Goal: Register for event/course

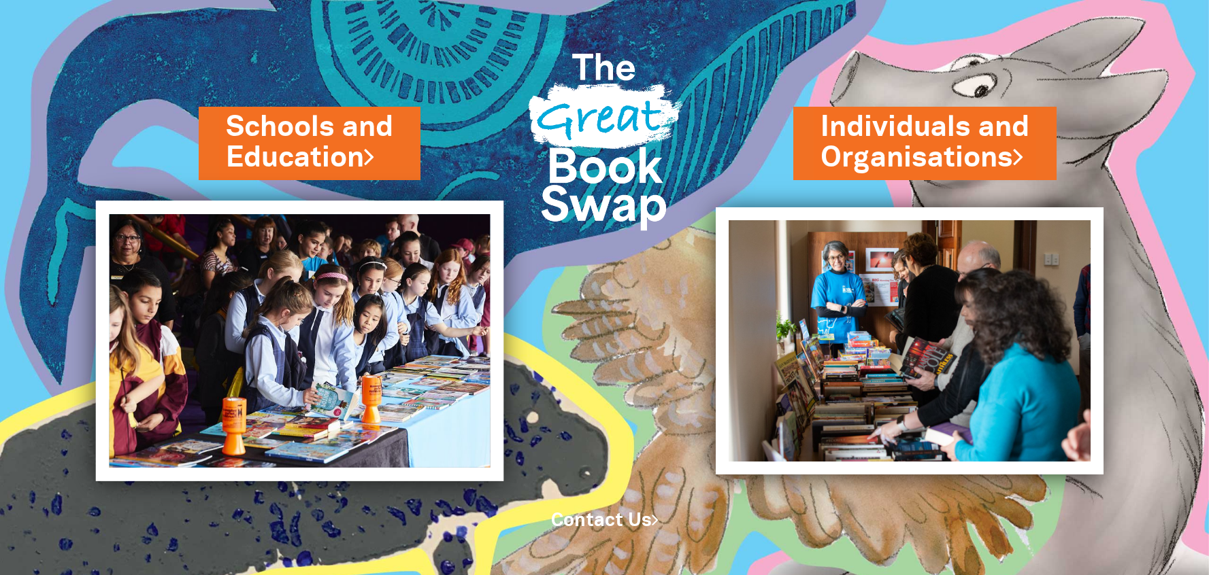
click at [286, 281] on img at bounding box center [298, 341] width 407 height 281
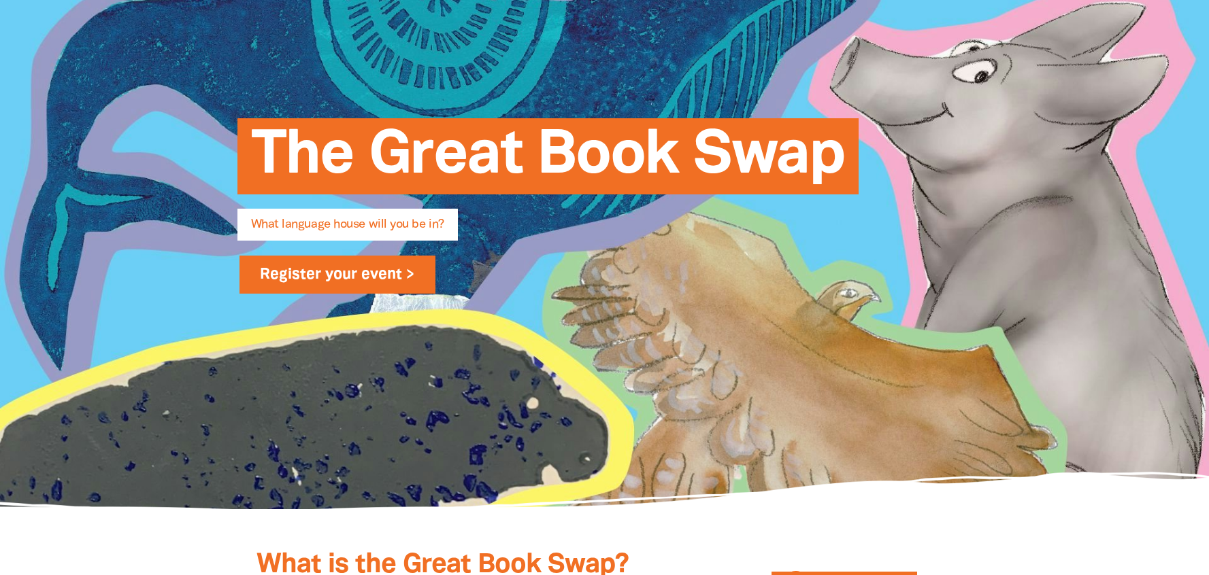
click at [290, 279] on link "Register your event >" at bounding box center [337, 275] width 197 height 38
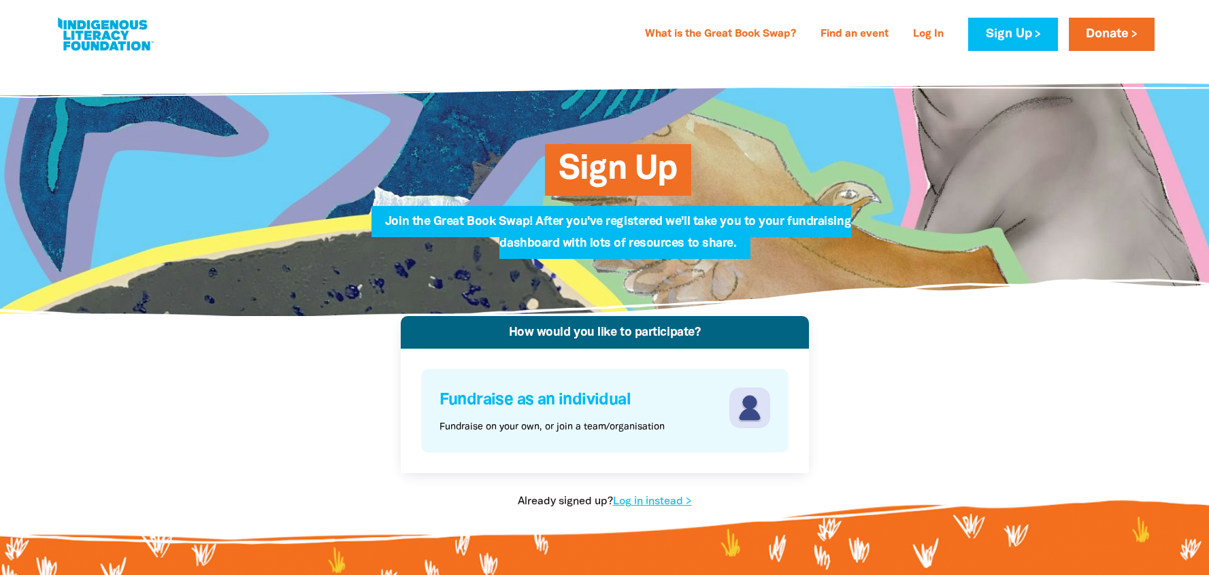
click at [596, 422] on p "Fundraise on your own, or join a team/organisation" at bounding box center [551, 427] width 225 height 14
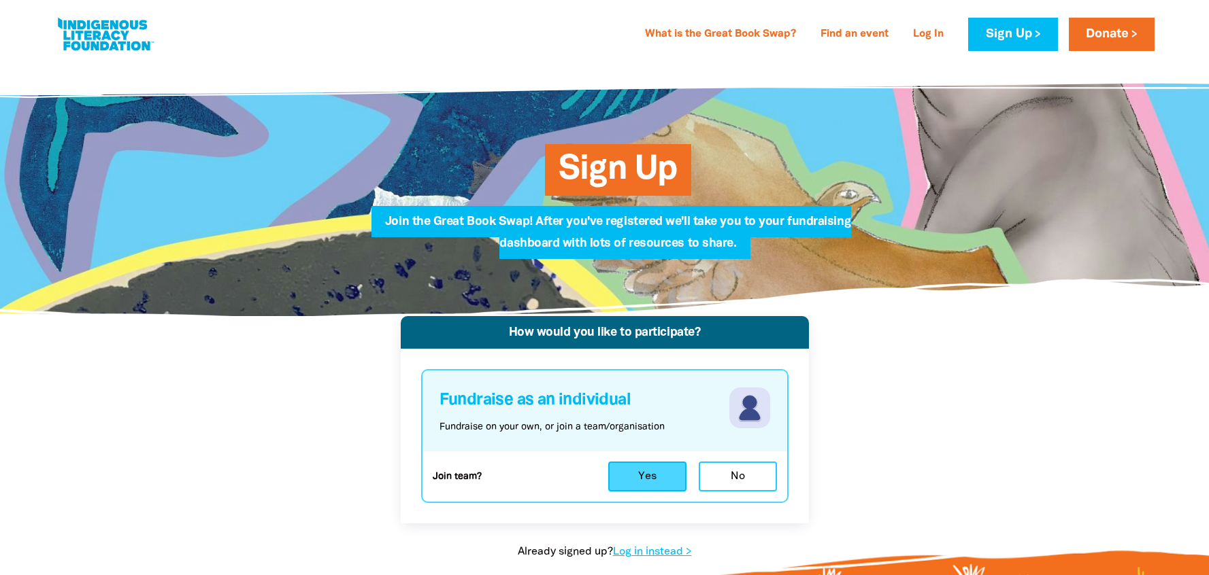
click at [630, 471] on button "Yes" at bounding box center [647, 477] width 78 height 30
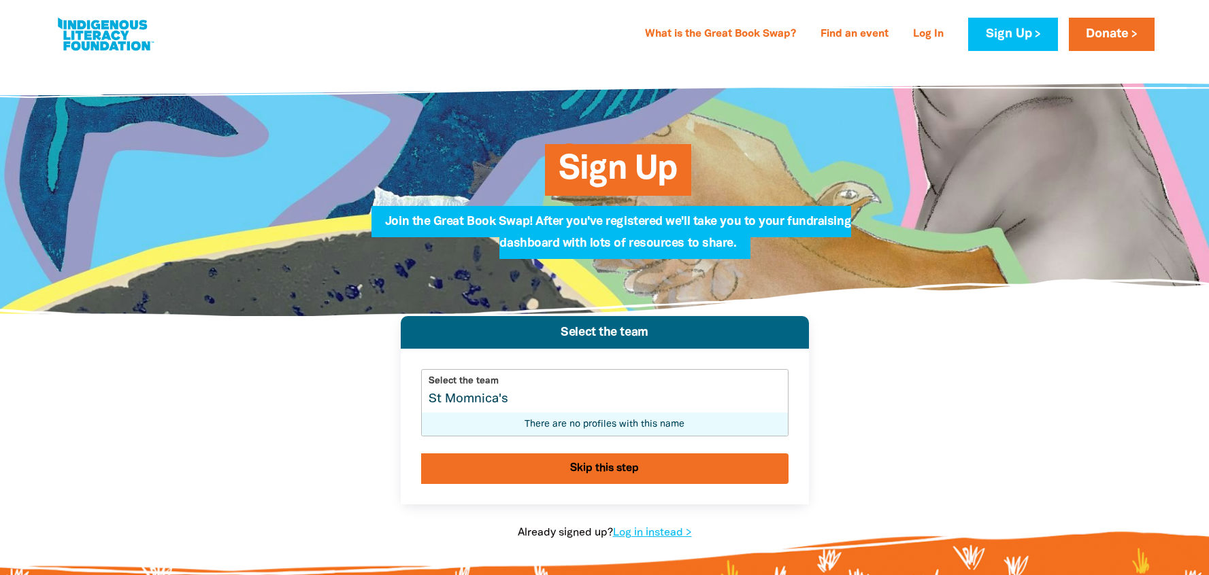
click at [470, 400] on input "St Momnica's" at bounding box center [605, 391] width 366 height 43
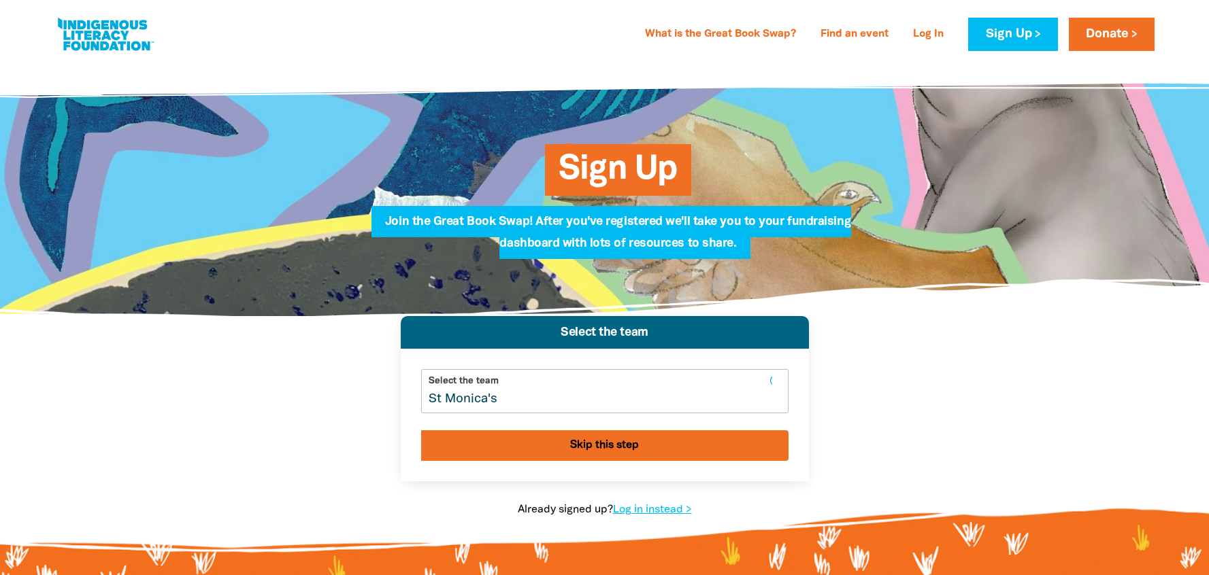
click at [511, 399] on input "St Monica's" at bounding box center [605, 391] width 366 height 43
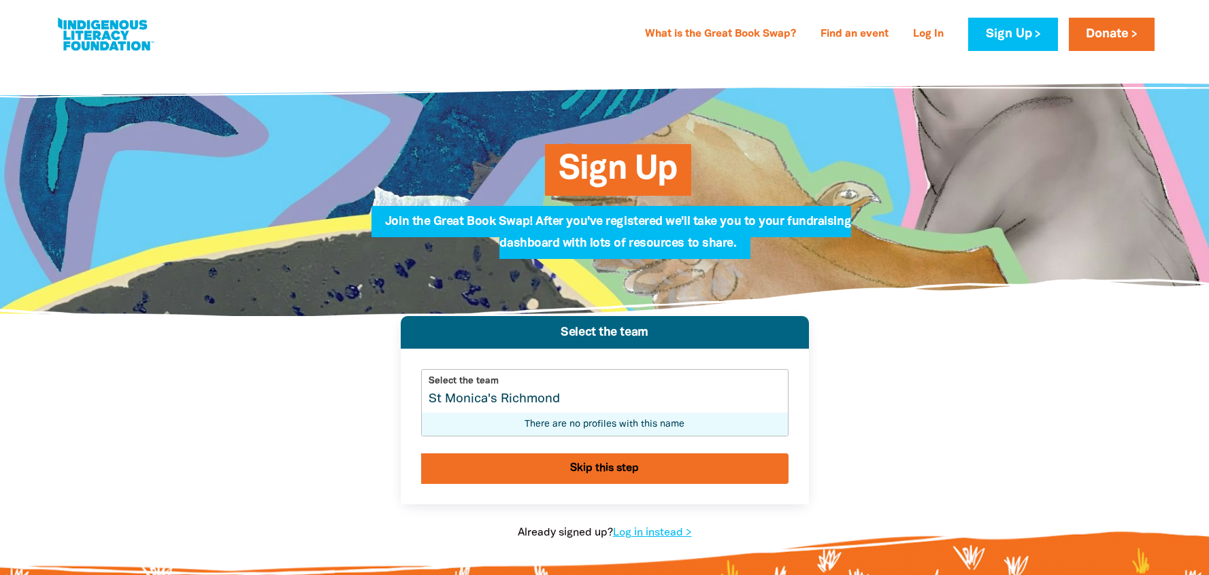
click at [503, 399] on input "St Monica's Richmond" at bounding box center [605, 391] width 366 height 43
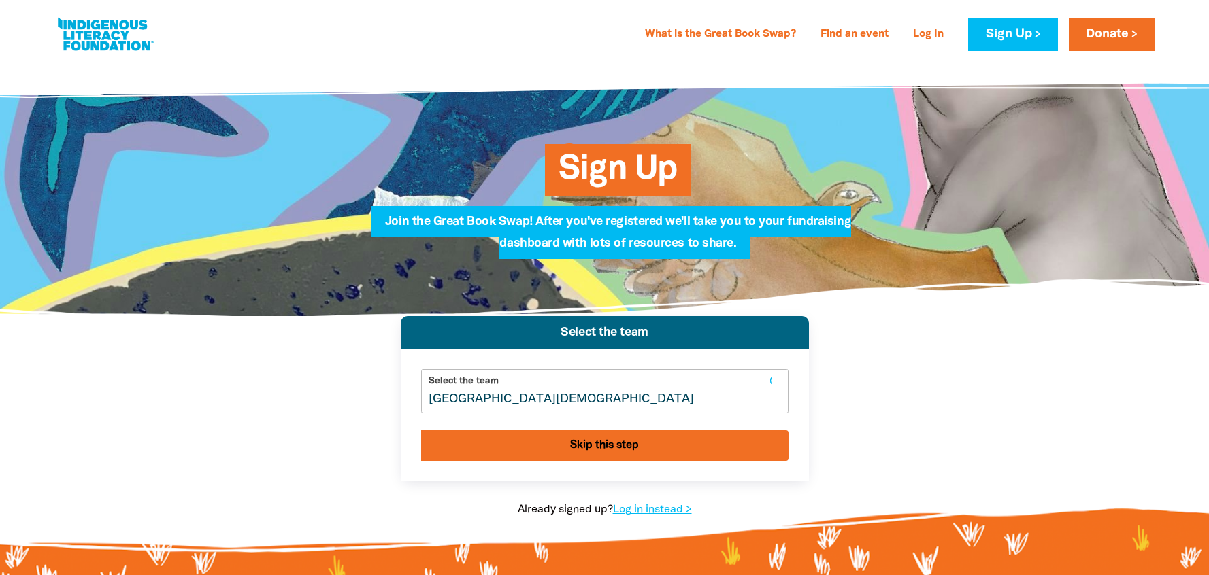
click at [556, 399] on input "[GEOGRAPHIC_DATA][DEMOGRAPHIC_DATA]" at bounding box center [605, 391] width 366 height 43
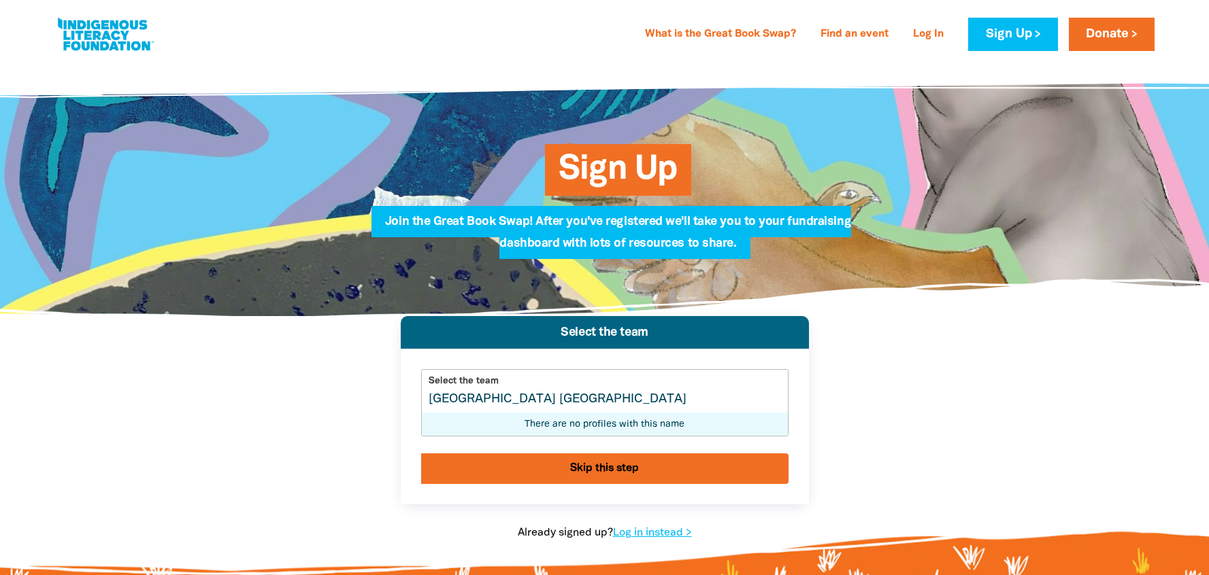
click at [507, 400] on input "[GEOGRAPHIC_DATA] [GEOGRAPHIC_DATA]" at bounding box center [605, 391] width 366 height 43
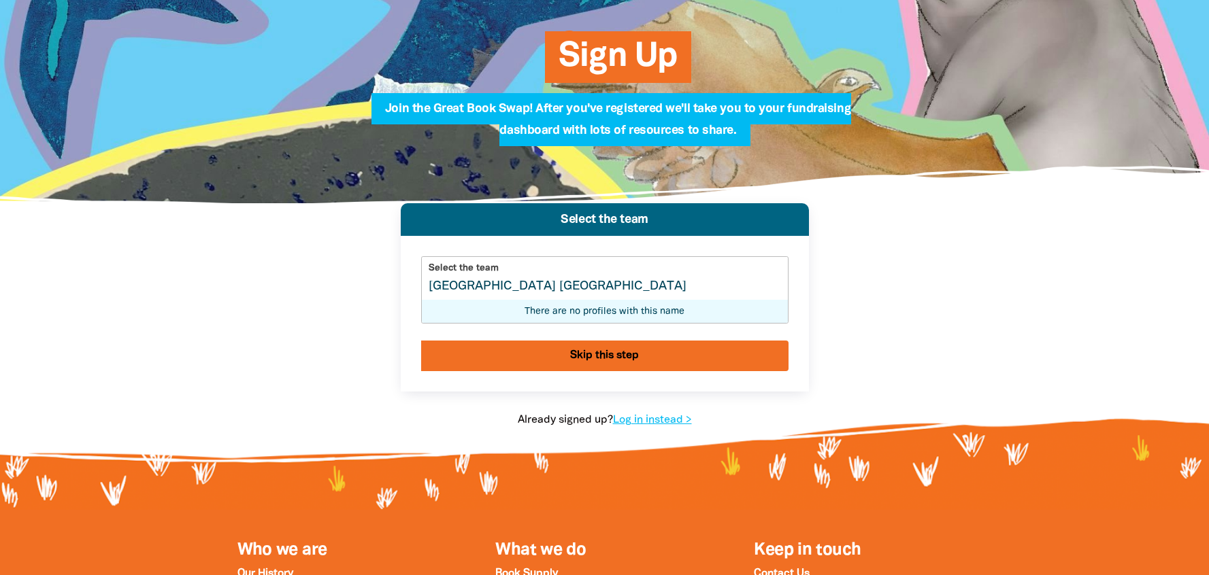
scroll to position [118, 0]
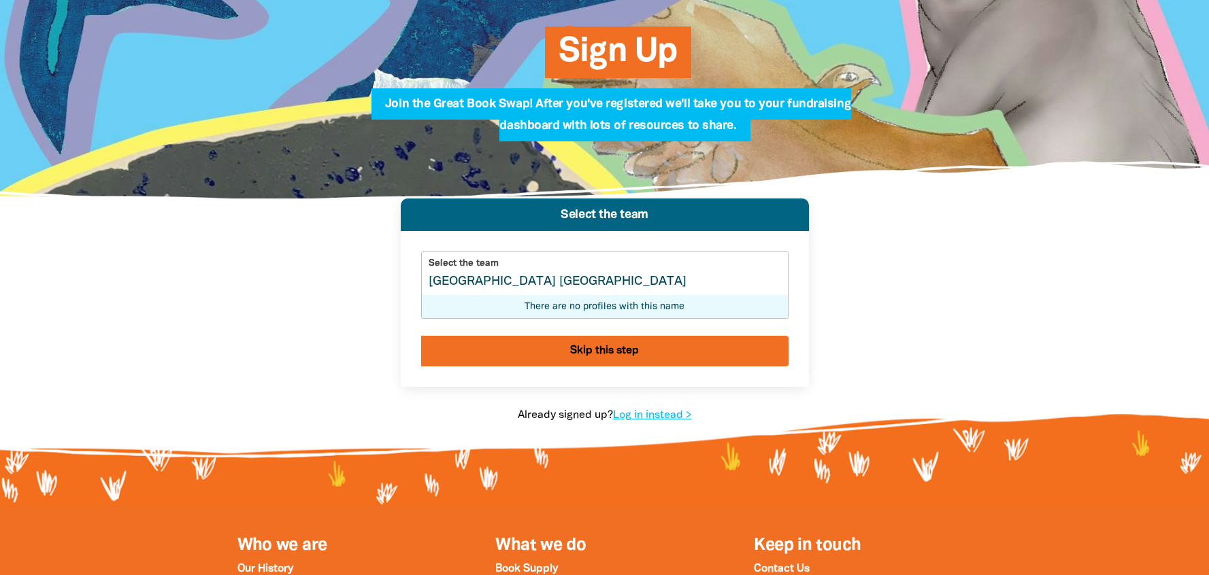
type input "[GEOGRAPHIC_DATA] [GEOGRAPHIC_DATA]"
click at [627, 350] on button "Skip this step" at bounding box center [604, 351] width 367 height 31
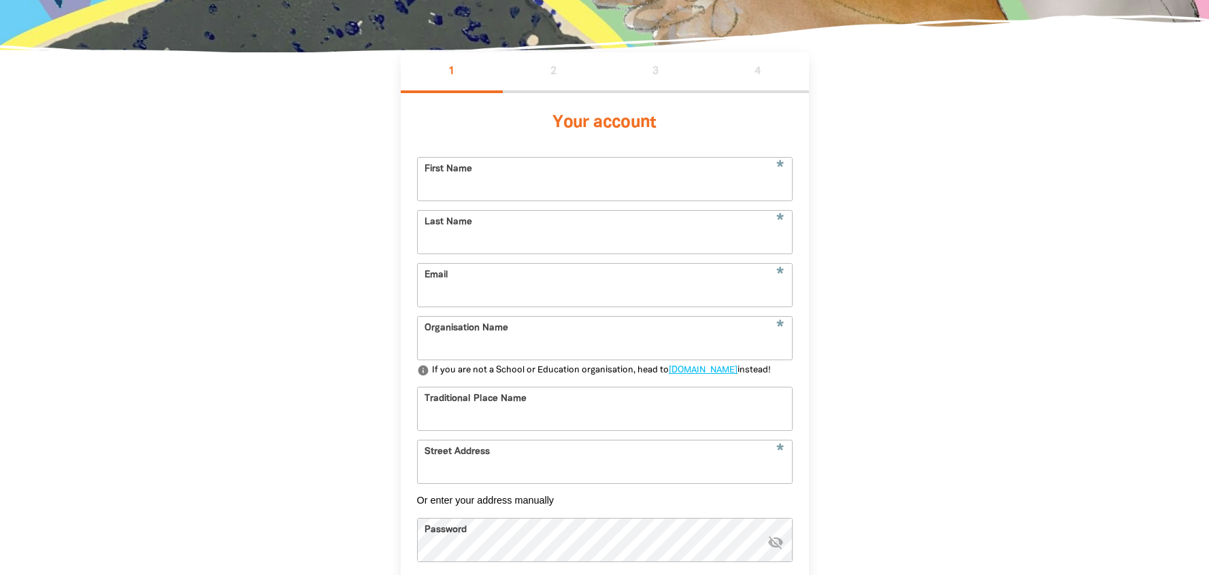
scroll to position [316, 0]
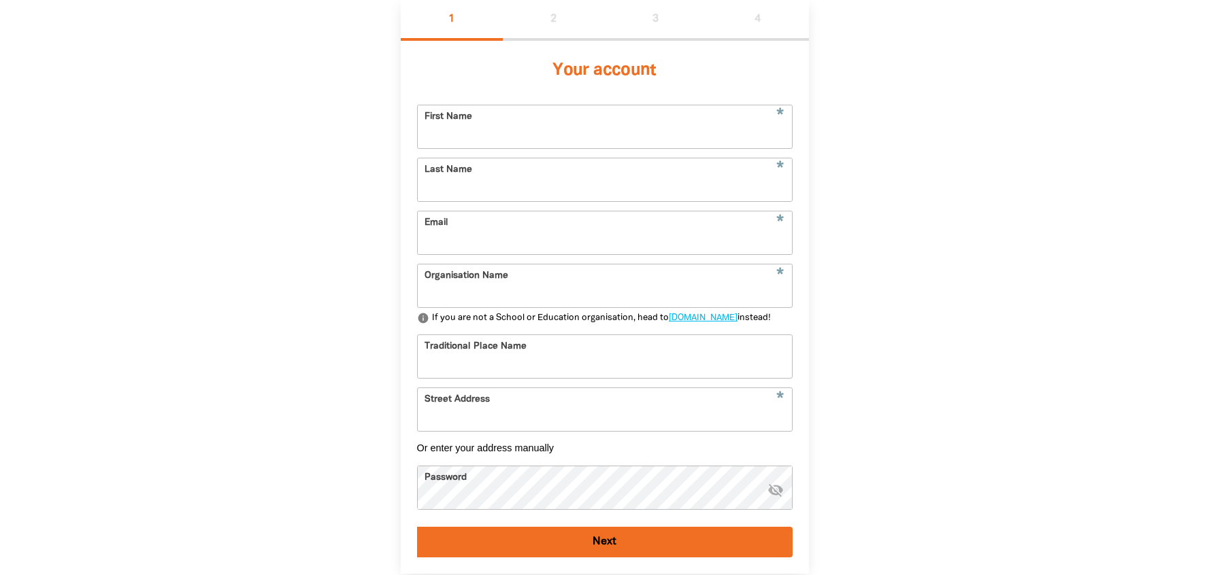
click at [541, 124] on input "First Name" at bounding box center [605, 126] width 374 height 43
type input "[PERSON_NAME]"
type input "[EMAIL_ADDRESS][PERSON_NAME][DOMAIN_NAME]"
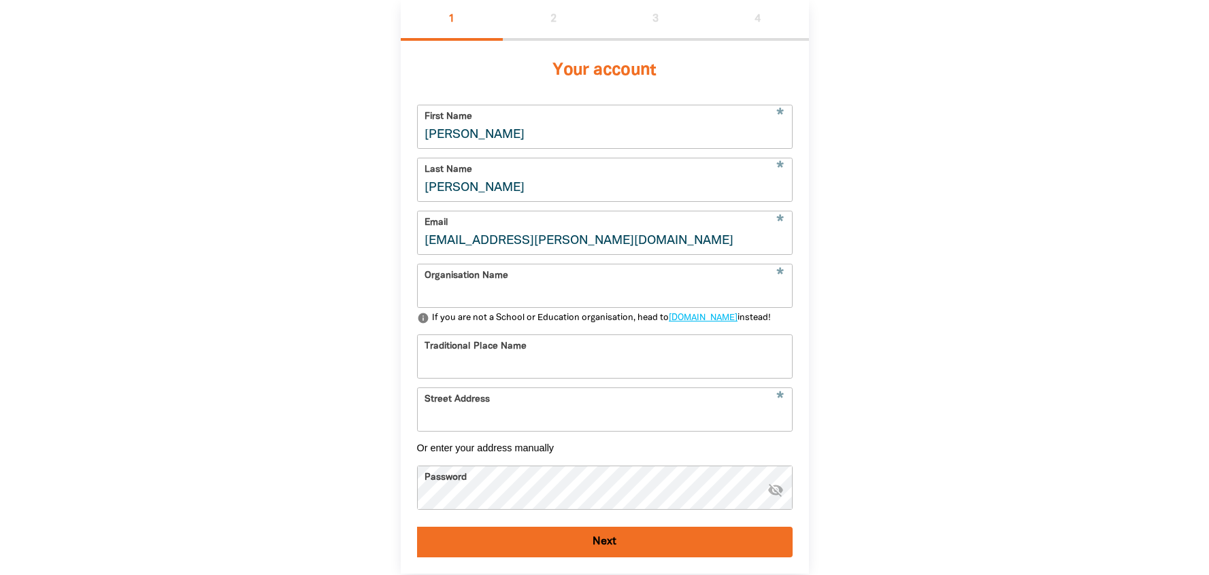
type input "[GEOGRAPHIC_DATA]"
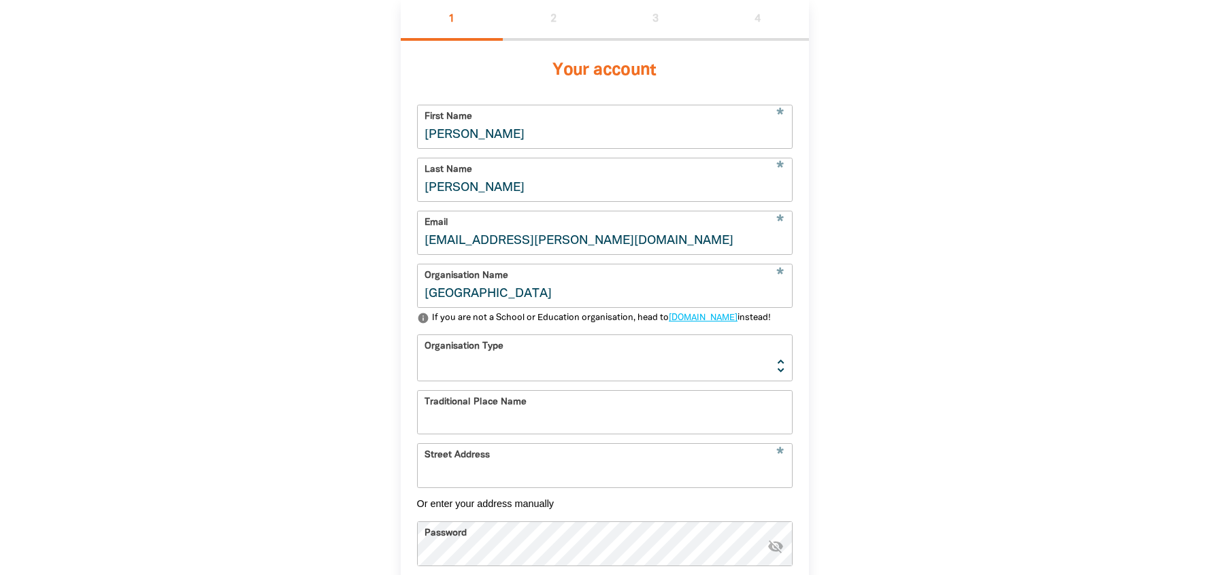
type input "[STREET_ADDRESS][PERSON_NAME]"
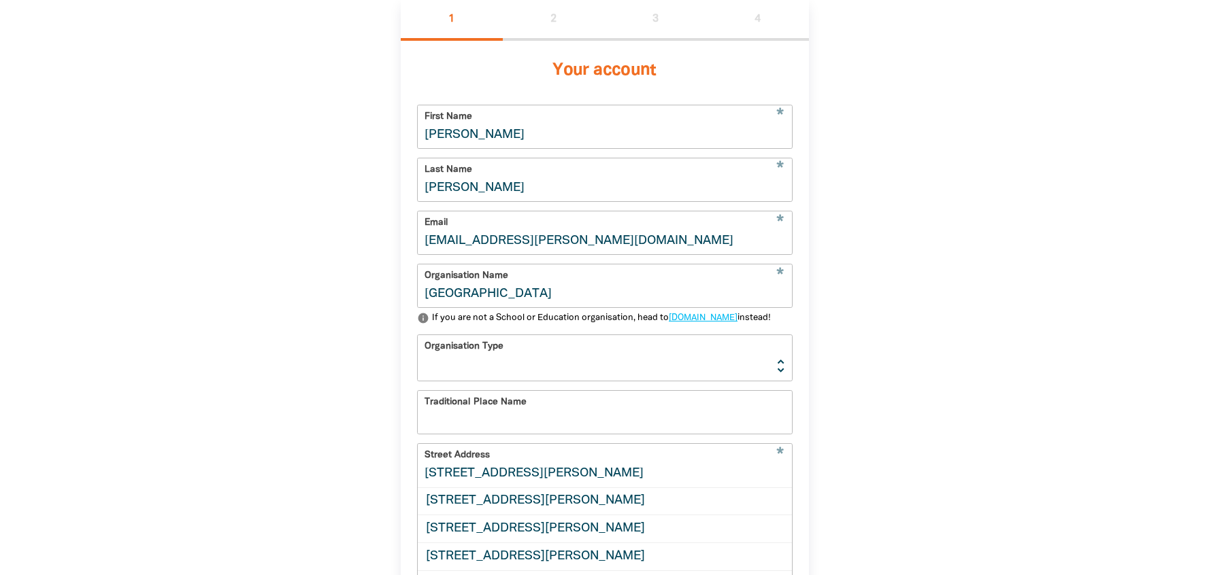
click at [496, 361] on select "[GEOGRAPHIC_DATA] K-12 University or [GEOGRAPHIC_DATA]" at bounding box center [605, 358] width 374 height 46
select select "primary-school"
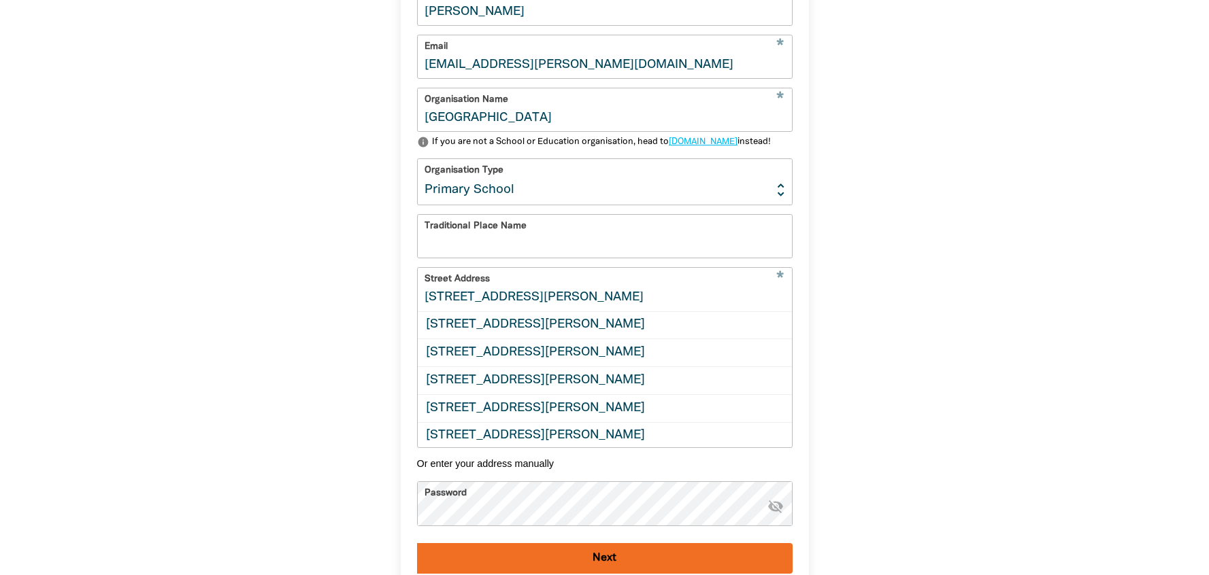
scroll to position [494, 0]
click at [475, 309] on input "[STREET_ADDRESS][PERSON_NAME]" at bounding box center [605, 288] width 374 height 43
click at [838, 380] on div "1 2 3 4 Your account * First Name [PERSON_NAME] * Last Name [PERSON_NAME] * Ema…" at bounding box center [605, 237] width 490 height 830
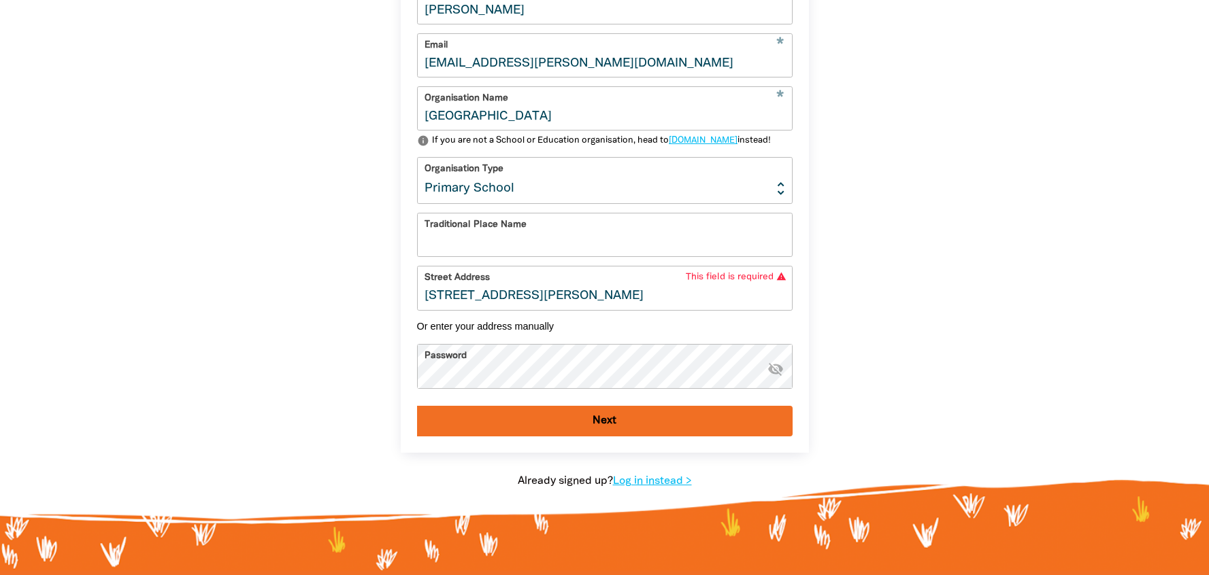
click at [516, 309] on input "[STREET_ADDRESS][PERSON_NAME]" at bounding box center [605, 288] width 374 height 43
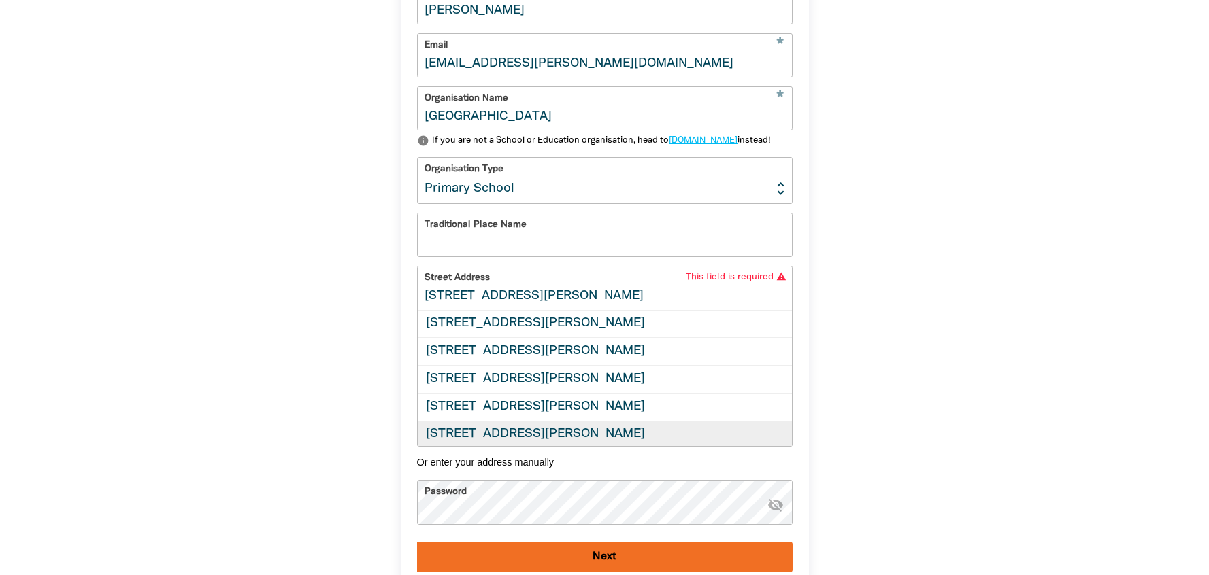
scroll to position [3, 0]
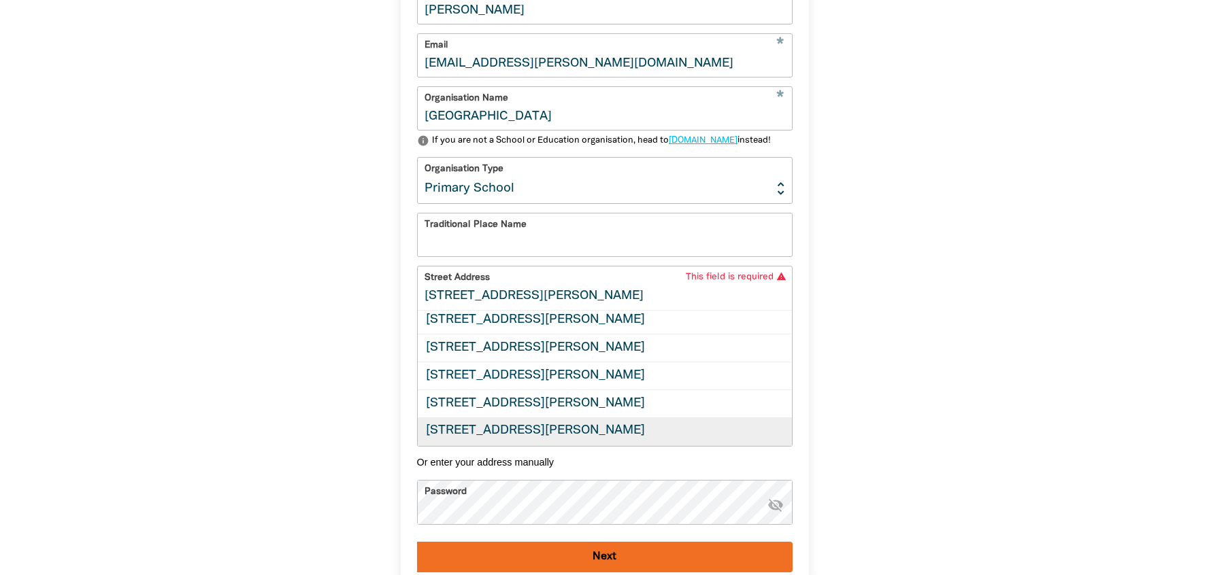
click at [524, 440] on div "[STREET_ADDRESS][PERSON_NAME]" at bounding box center [605, 432] width 374 height 28
type input "[STREET_ADDRESS][PERSON_NAME]"
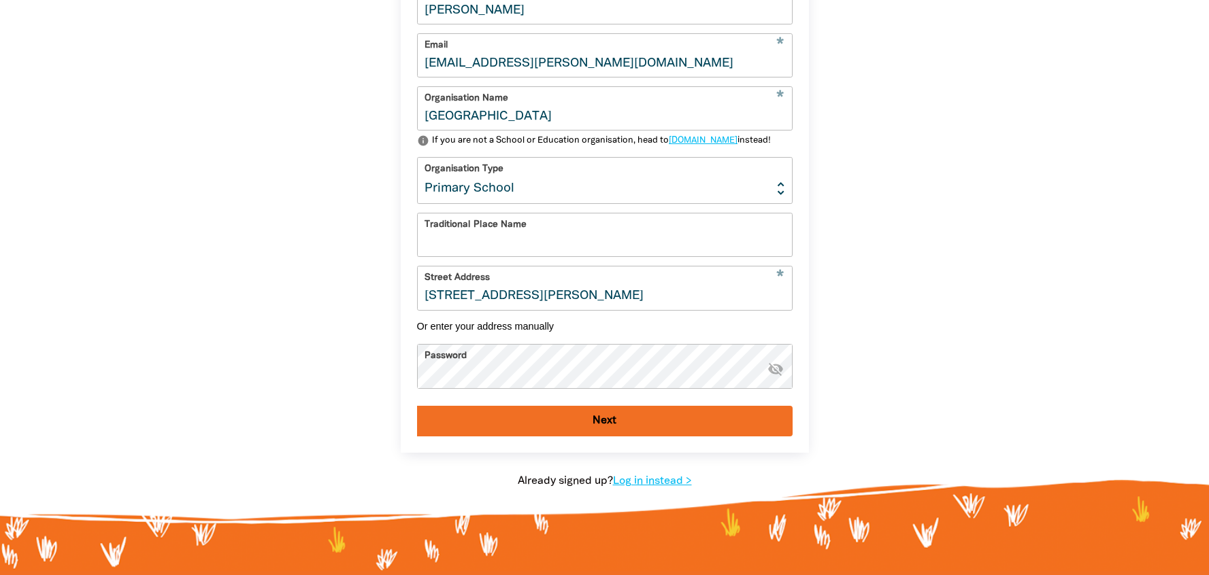
click at [526, 432] on button "Next" at bounding box center [604, 421] width 375 height 31
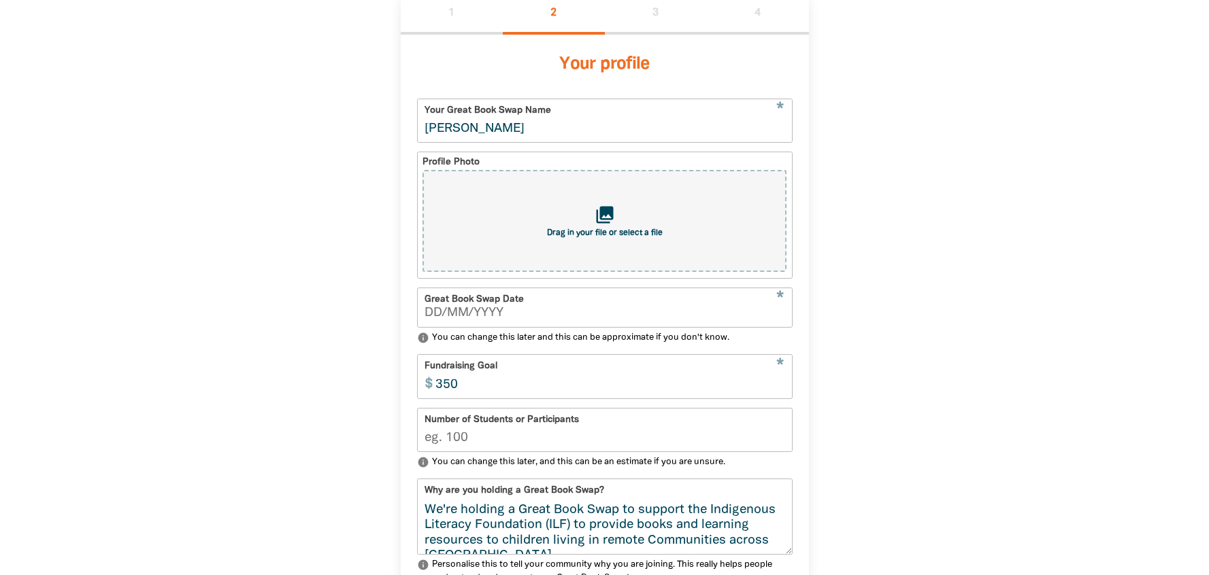
scroll to position [316, 0]
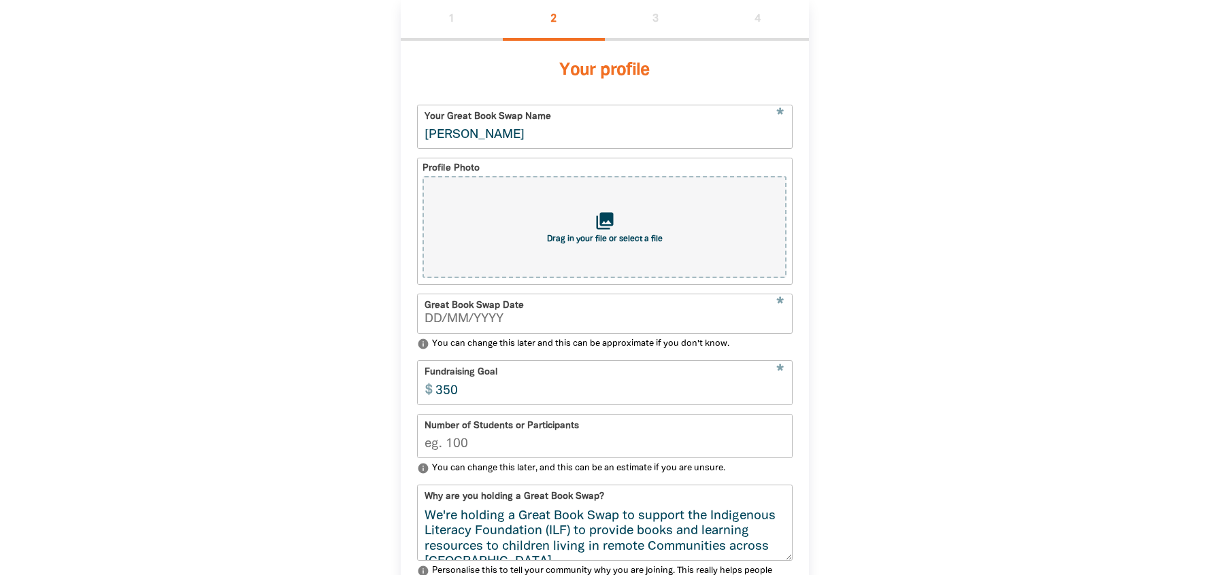
type input "__/__/____"
click at [440, 314] on input "__/__/____" at bounding box center [604, 320] width 360 height 12
